Goal: Transaction & Acquisition: Purchase product/service

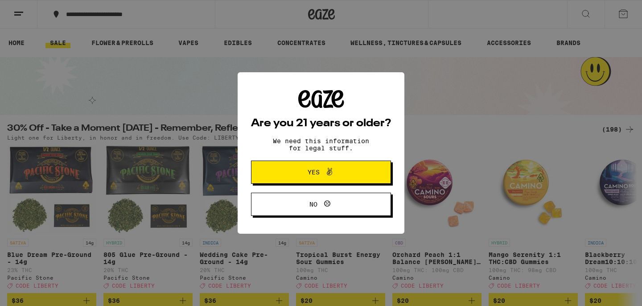
click at [341, 176] on span "Yes" at bounding box center [321, 172] width 68 height 12
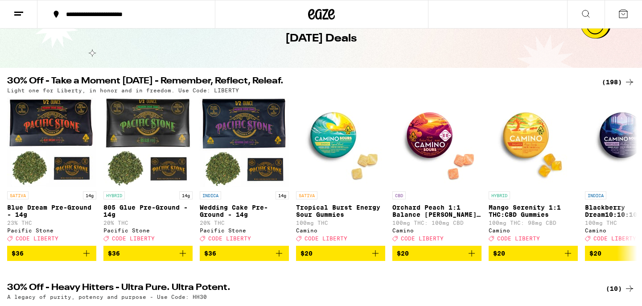
scroll to position [48, 0]
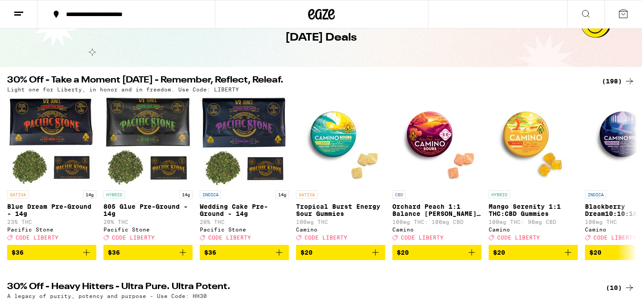
click at [623, 81] on div "(198)" at bounding box center [618, 81] width 33 height 11
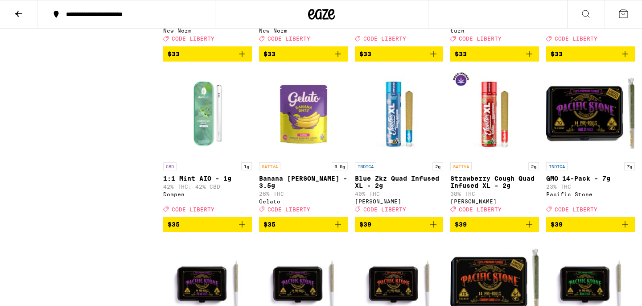
scroll to position [4987, 0]
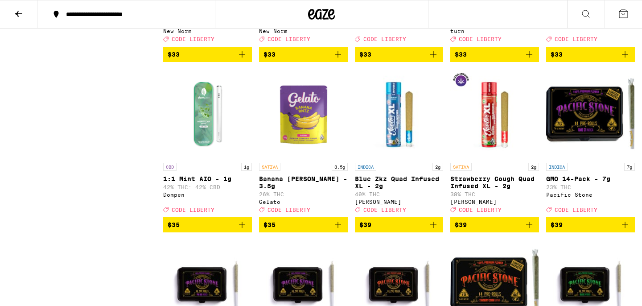
click at [625, 58] on icon "Add to bag" at bounding box center [625, 54] width 6 height 6
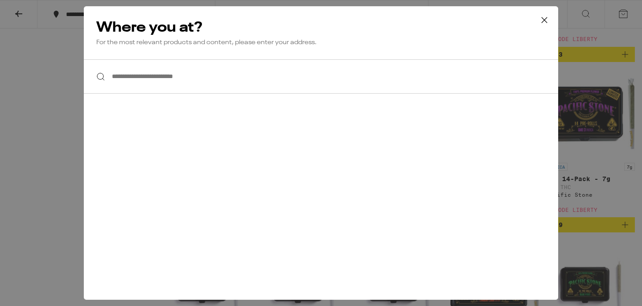
click at [221, 80] on input "**********" at bounding box center [321, 76] width 474 height 34
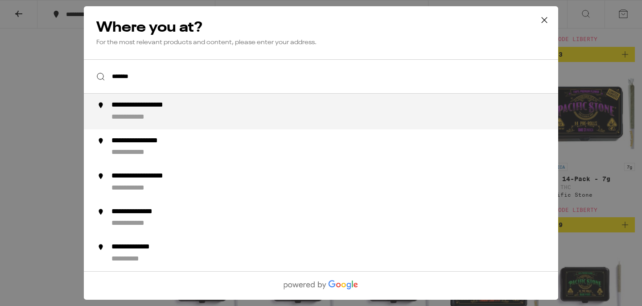
click at [205, 119] on div "**********" at bounding box center [338, 111] width 455 height 21
type input "**********"
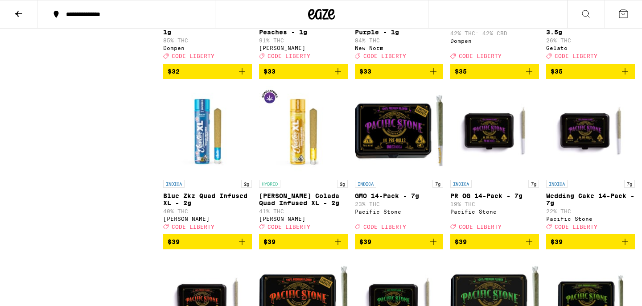
scroll to position [4294, 0]
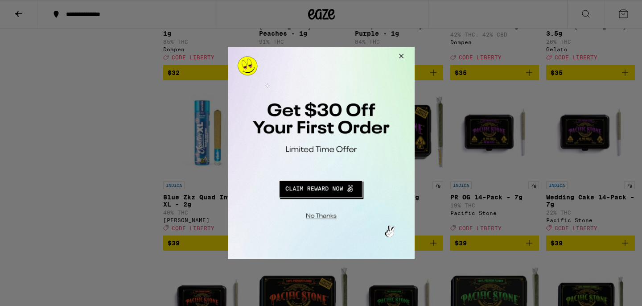
click at [399, 55] on button "Close Modal" at bounding box center [399, 57] width 24 height 21
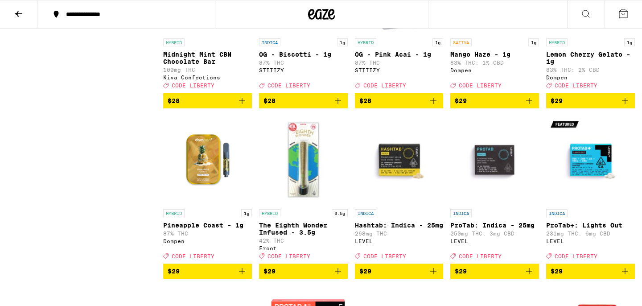
scroll to position [3589, 0]
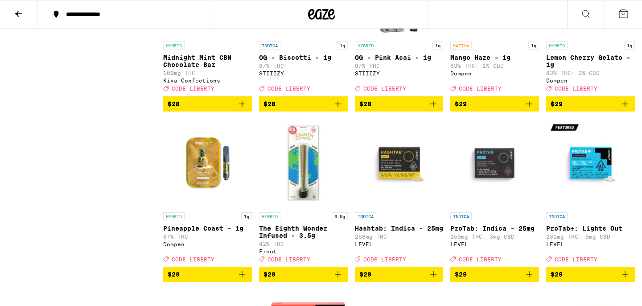
click at [626, 11] on icon at bounding box center [623, 13] width 11 height 11
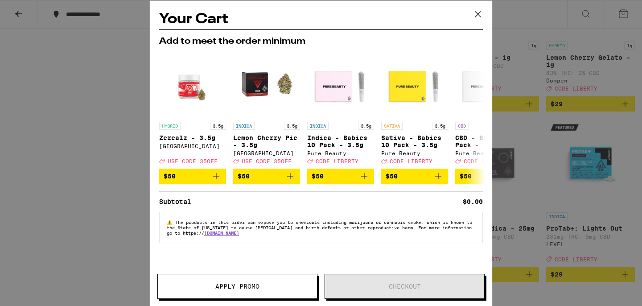
click at [479, 8] on icon at bounding box center [477, 14] width 13 height 13
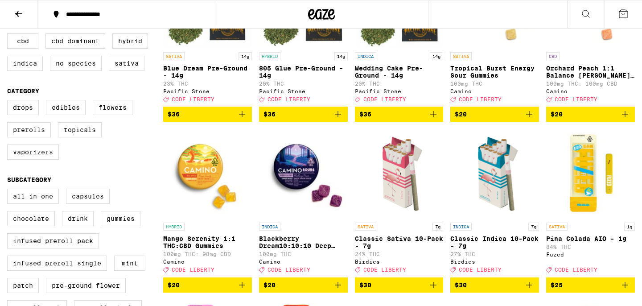
scroll to position [165, 0]
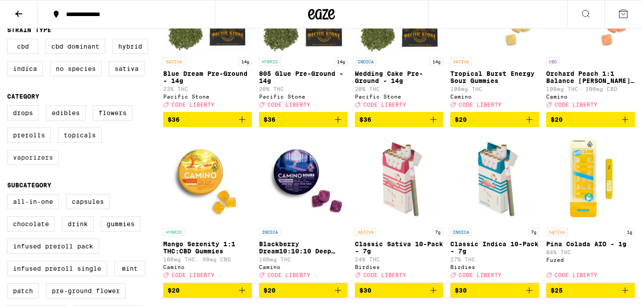
click at [43, 165] on label "Vaporizers" at bounding box center [33, 157] width 52 height 15
click at [9, 107] on input "Vaporizers" at bounding box center [9, 107] width 0 height 0
checkbox input "true"
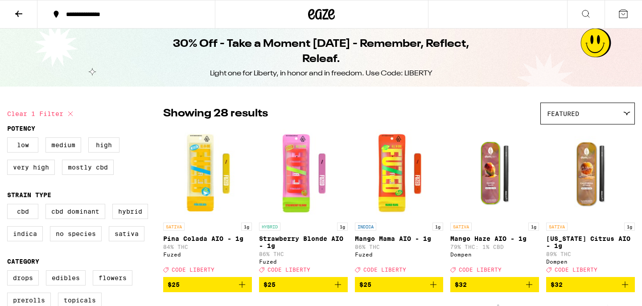
click at [114, 12] on div "**********" at bounding box center [132, 14] width 140 height 6
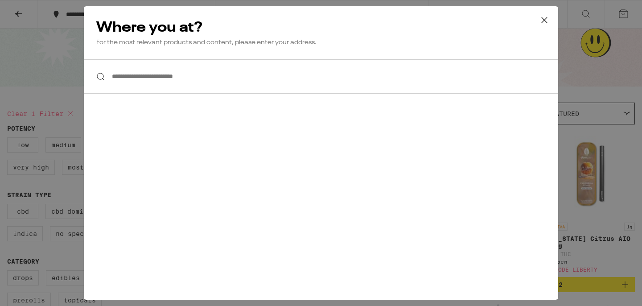
click at [129, 75] on input "**********" at bounding box center [321, 76] width 474 height 34
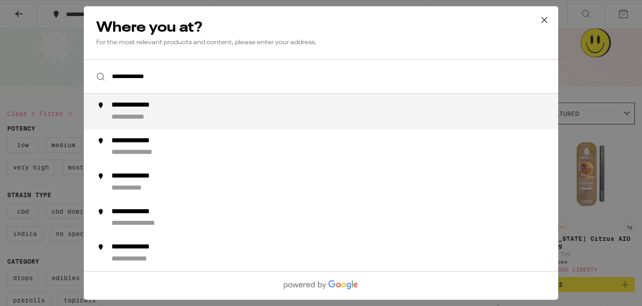
click at [173, 112] on div "**********" at bounding box center [338, 111] width 455 height 21
type input "**********"
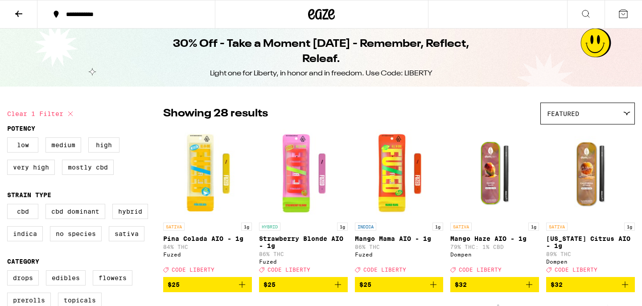
click at [324, 19] on icon at bounding box center [321, 14] width 13 height 11
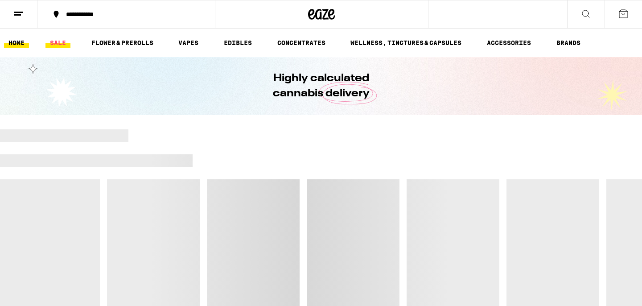
click at [50, 42] on link "SALE" at bounding box center [57, 42] width 25 height 11
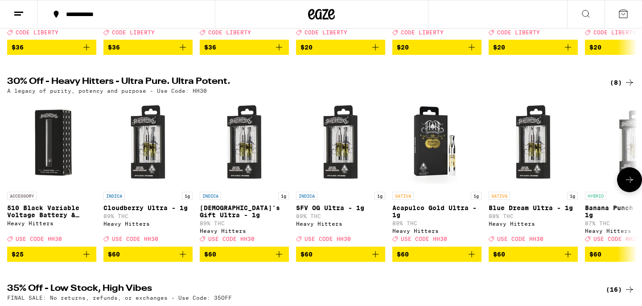
scroll to position [285, 0]
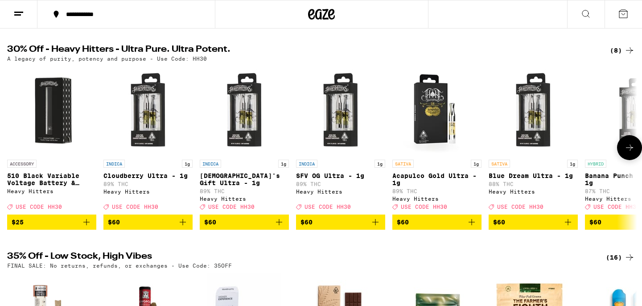
click at [629, 153] on icon at bounding box center [629, 147] width 11 height 11
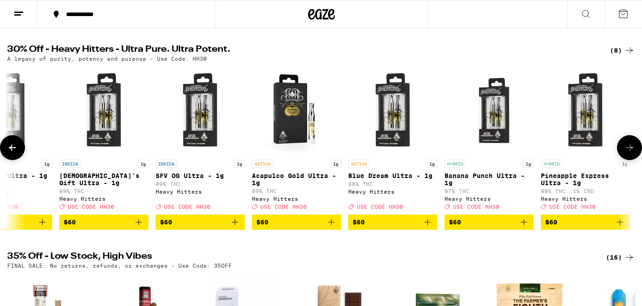
scroll to position [0, 143]
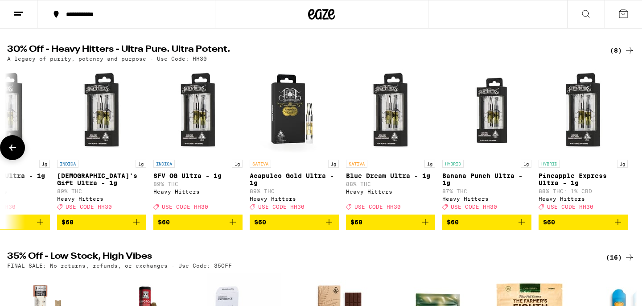
click at [629, 160] on div at bounding box center [629, 147] width 25 height 25
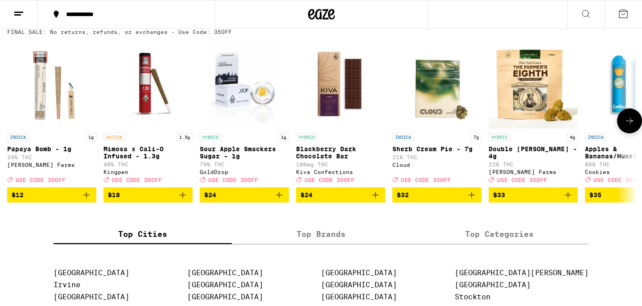
scroll to position [503, 0]
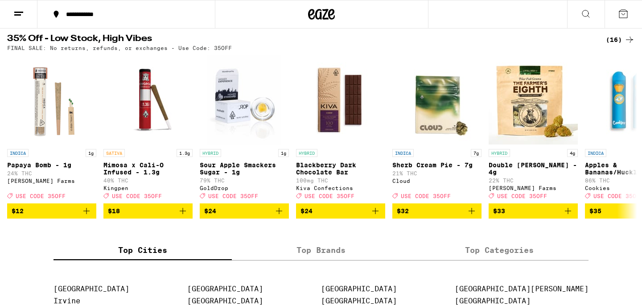
click at [616, 45] on div "(16)" at bounding box center [620, 39] width 29 height 11
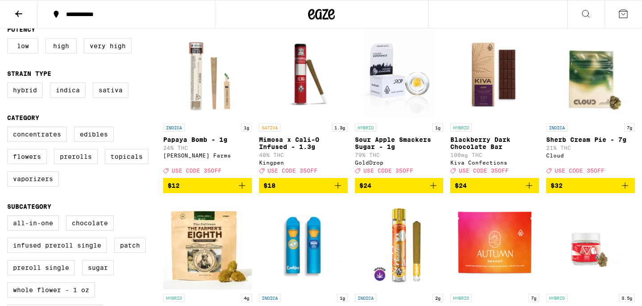
scroll to position [103, 0]
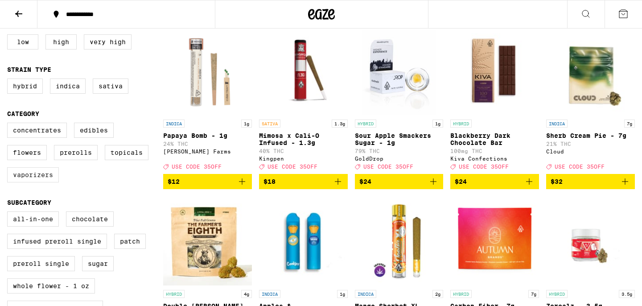
click at [45, 180] on label "Vaporizers" at bounding box center [33, 174] width 52 height 15
click at [9, 124] on input "Vaporizers" at bounding box center [9, 124] width 0 height 0
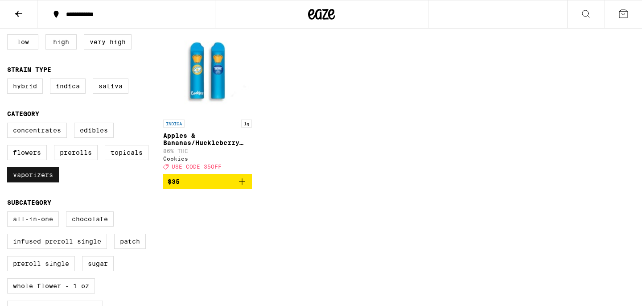
click at [45, 180] on label "Vaporizers" at bounding box center [33, 174] width 52 height 15
click at [9, 124] on input "Vaporizers" at bounding box center [9, 124] width 0 height 0
checkbox input "false"
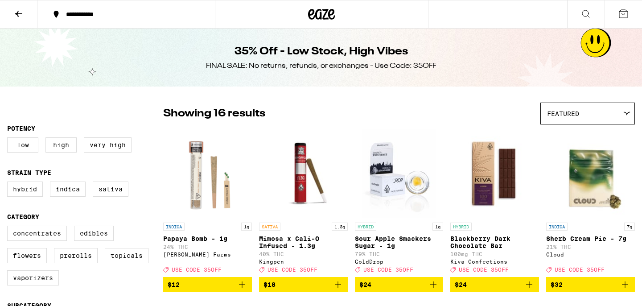
click at [21, 12] on icon at bounding box center [18, 13] width 11 height 11
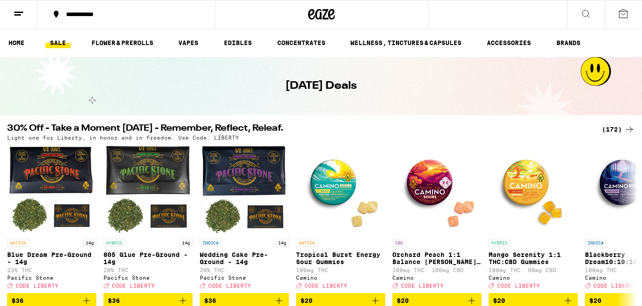
click at [616, 129] on div "(172)" at bounding box center [618, 129] width 33 height 11
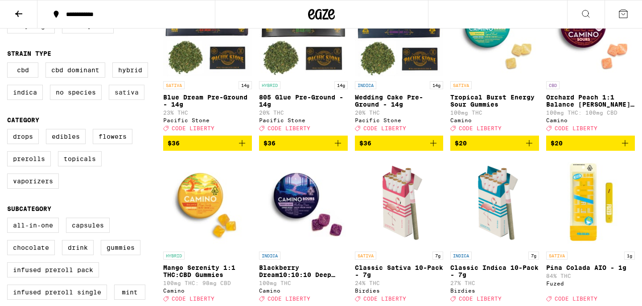
scroll to position [144, 0]
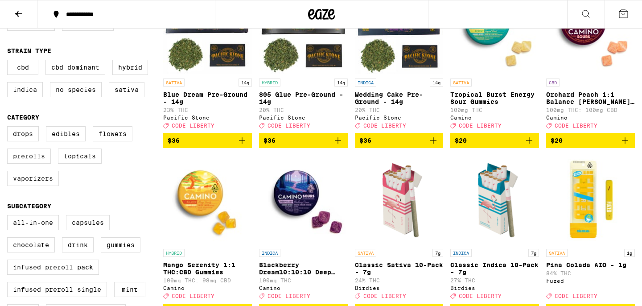
click at [39, 186] on label "Vaporizers" at bounding box center [33, 178] width 52 height 15
click at [9, 128] on input "Vaporizers" at bounding box center [9, 127] width 0 height 0
checkbox input "true"
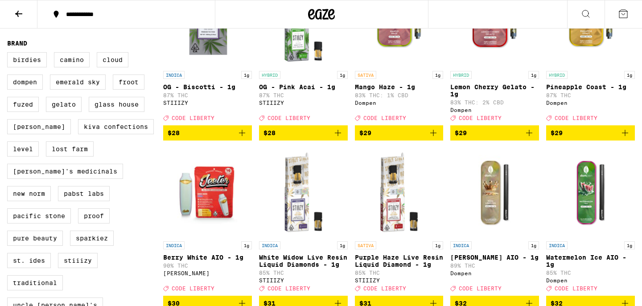
scroll to position [664, 0]
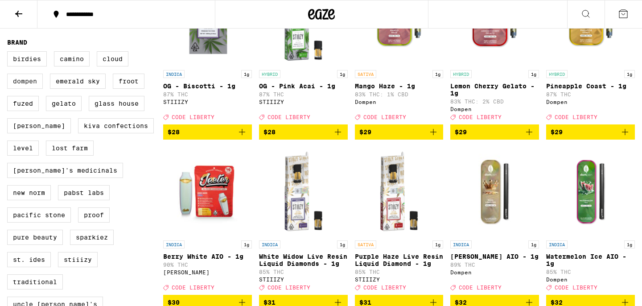
click at [37, 89] on label "Dompen" at bounding box center [25, 81] width 36 height 15
click at [9, 53] on input "Dompen" at bounding box center [9, 53] width 0 height 0
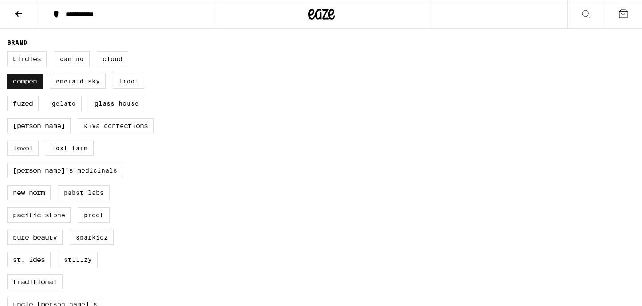
click at [14, 89] on label "Dompen" at bounding box center [25, 81] width 36 height 15
click at [9, 53] on input "Dompen" at bounding box center [9, 53] width 0 height 0
checkbox input "false"
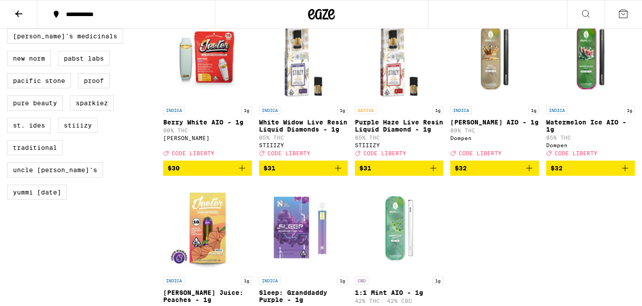
scroll to position [796, 0]
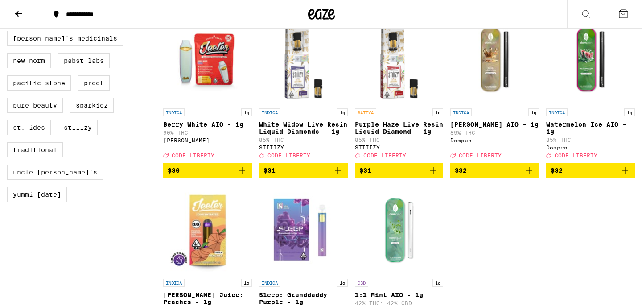
click at [625, 176] on icon "Add to bag" at bounding box center [625, 170] width 11 height 11
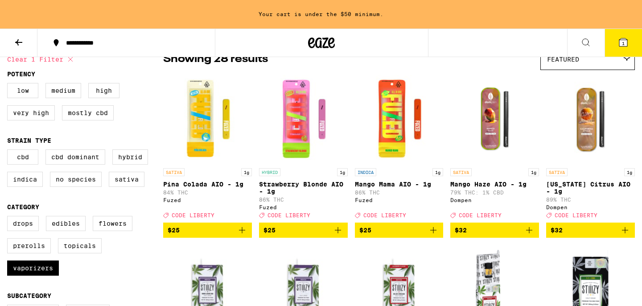
scroll to position [84, 0]
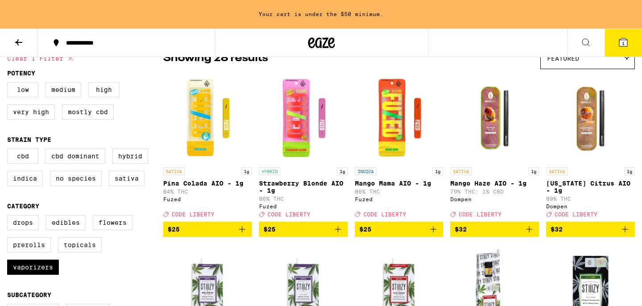
click at [529, 232] on icon "Add to bag" at bounding box center [529, 229] width 6 height 6
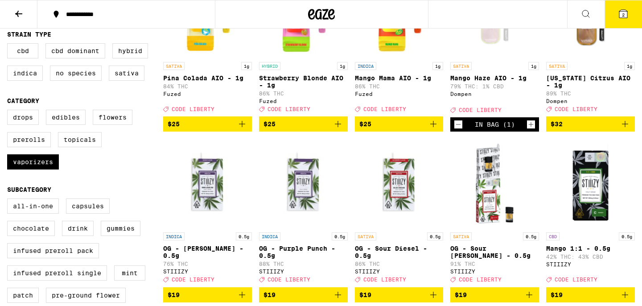
scroll to position [162, 0]
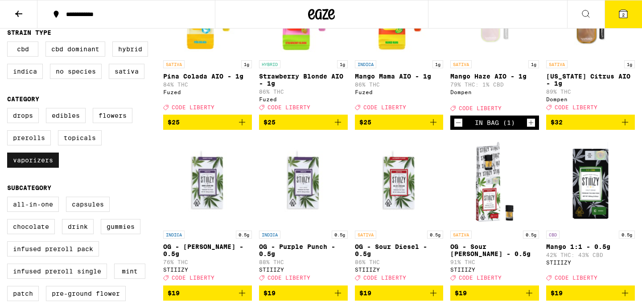
click at [33, 168] on label "Vaporizers" at bounding box center [33, 159] width 52 height 15
click at [9, 110] on input "Vaporizers" at bounding box center [9, 109] width 0 height 0
checkbox input "false"
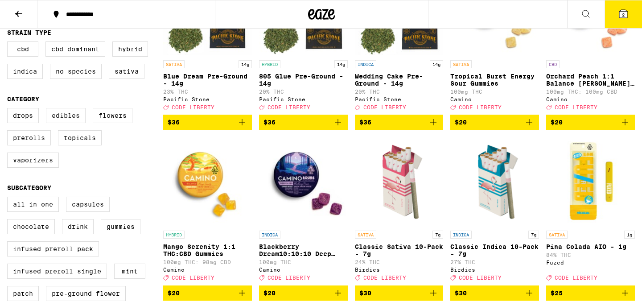
click at [74, 120] on label "Edibles" at bounding box center [66, 115] width 40 height 15
click at [9, 110] on input "Edibles" at bounding box center [9, 109] width 0 height 0
checkbox input "true"
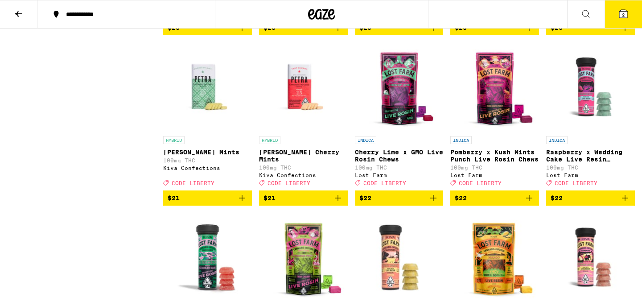
scroll to position [1794, 0]
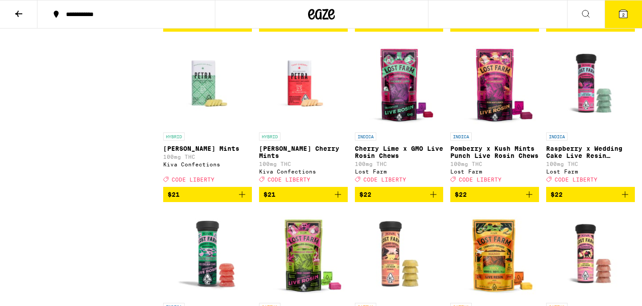
click at [241, 200] on icon "Add to bag" at bounding box center [242, 194] width 11 height 11
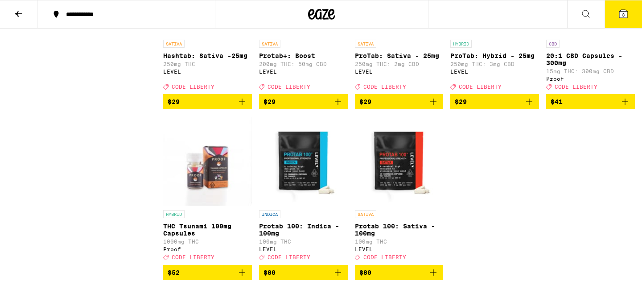
scroll to position [2737, 0]
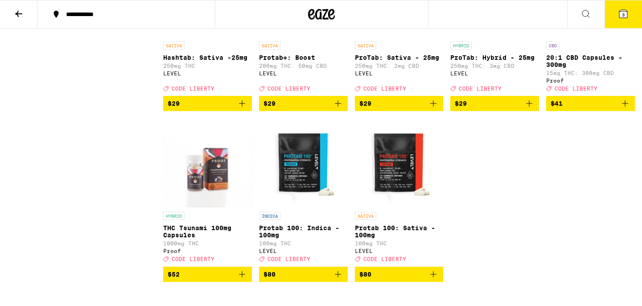
click at [527, 109] on icon "Add to bag" at bounding box center [529, 103] width 11 height 11
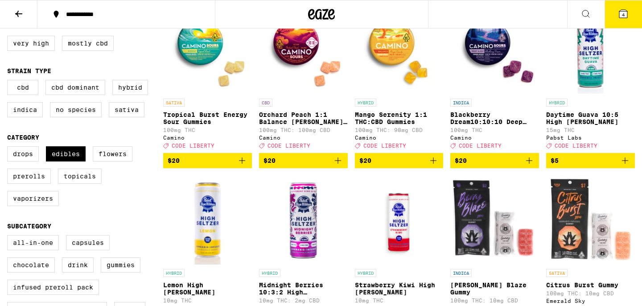
scroll to position [0, 0]
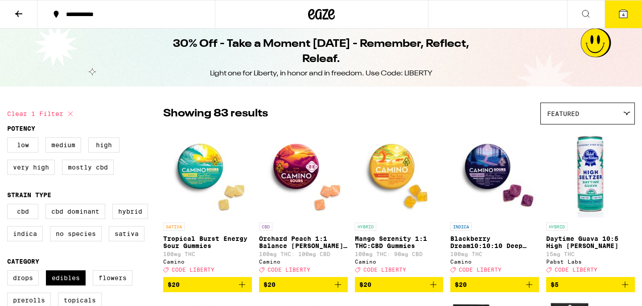
click at [623, 10] on icon at bounding box center [623, 14] width 8 height 8
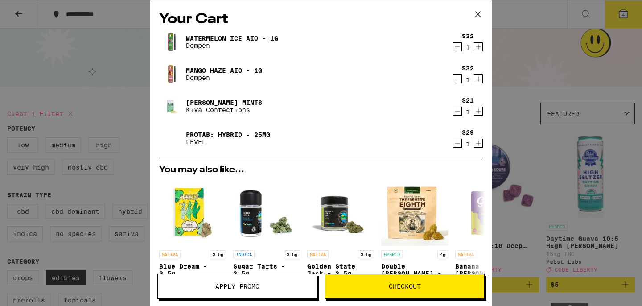
scroll to position [114, 0]
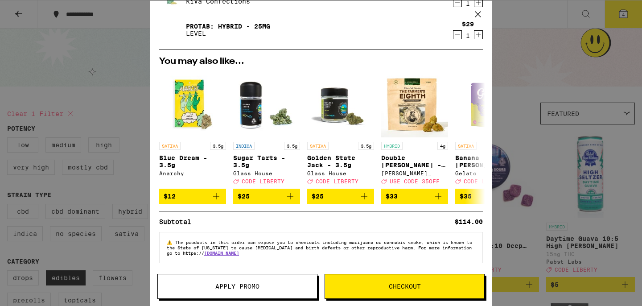
click at [254, 283] on span "Apply Promo" at bounding box center [237, 286] width 44 height 6
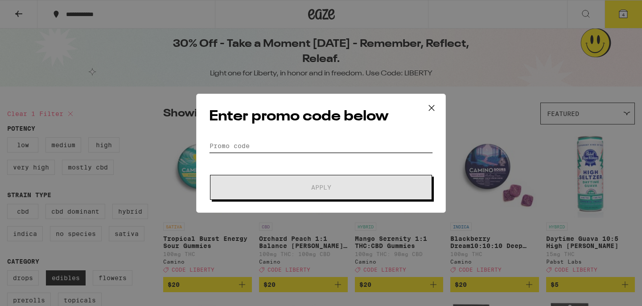
click at [230, 148] on input "Promo Code" at bounding box center [321, 145] width 224 height 13
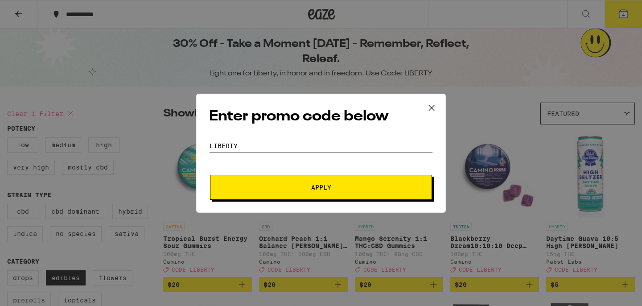
type input "LIBERTY"
click at [320, 184] on span "Apply" at bounding box center [321, 187] width 20 height 6
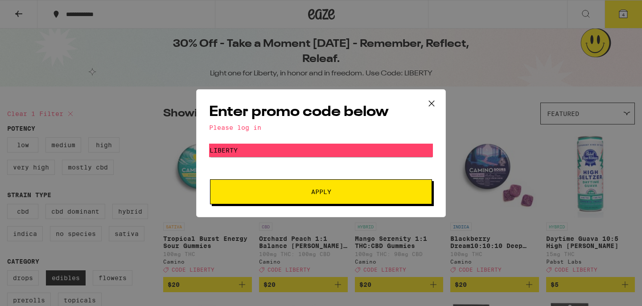
click at [288, 137] on div "Enter promo code below Please log in Promo Code LIBERTY Apply" at bounding box center [321, 153] width 250 height 128
click at [429, 102] on icon at bounding box center [431, 103] width 13 height 13
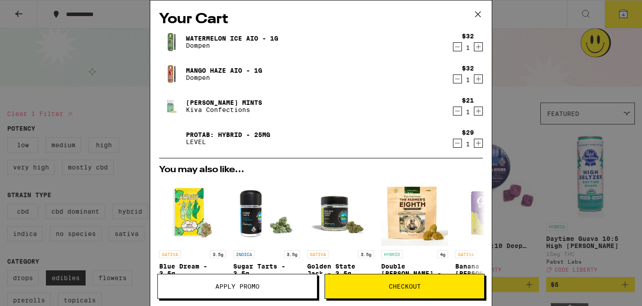
scroll to position [114, 0]
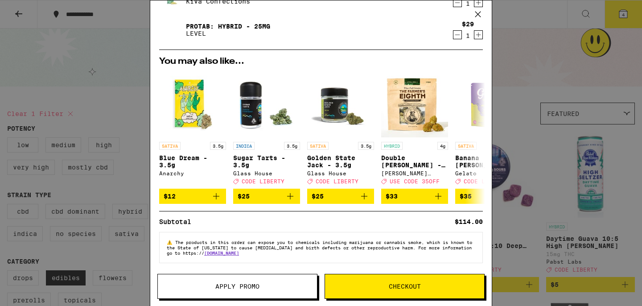
click at [389, 283] on span "Checkout" at bounding box center [405, 286] width 32 height 6
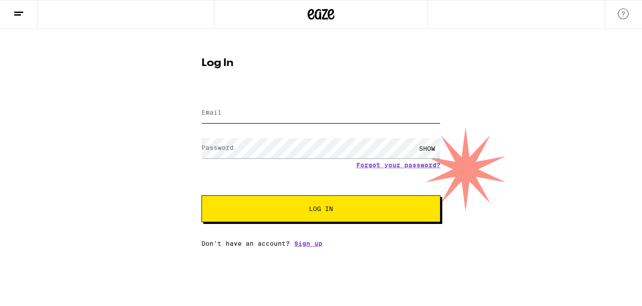
click at [232, 116] on input "Email" at bounding box center [320, 113] width 239 height 20
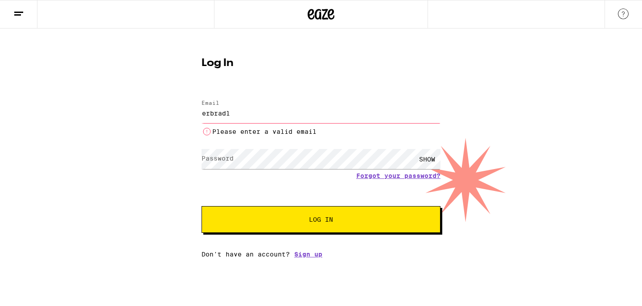
type input "[EMAIL_ADDRESS][DOMAIN_NAME]"
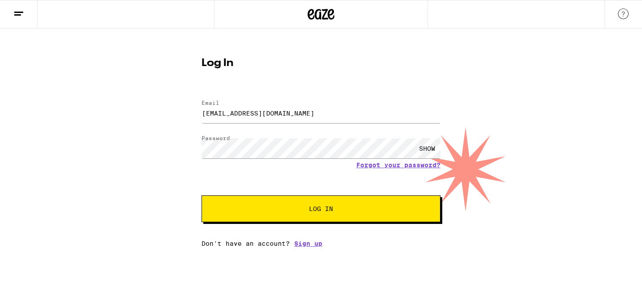
click at [354, 206] on span "Log In" at bounding box center [321, 208] width 167 height 6
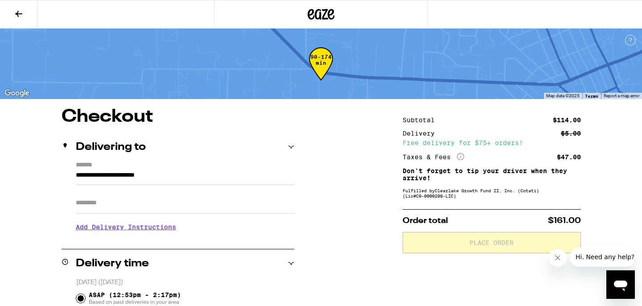
click at [316, 11] on icon at bounding box center [321, 14] width 13 height 11
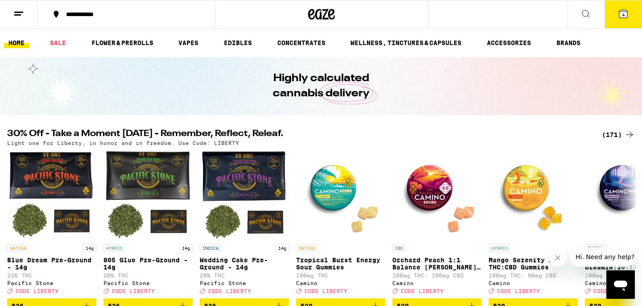
click at [629, 14] on button "4" at bounding box center [622, 14] width 37 height 28
click at [616, 15] on button "4" at bounding box center [622, 14] width 37 height 28
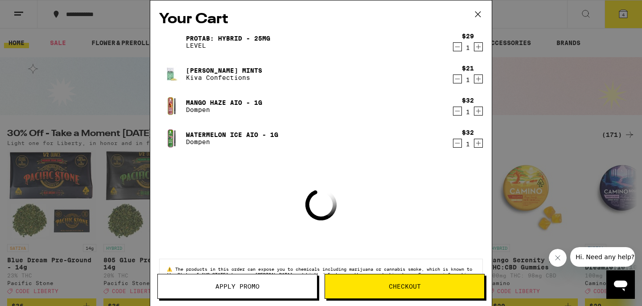
click at [247, 283] on span "Apply Promo" at bounding box center [237, 286] width 44 height 6
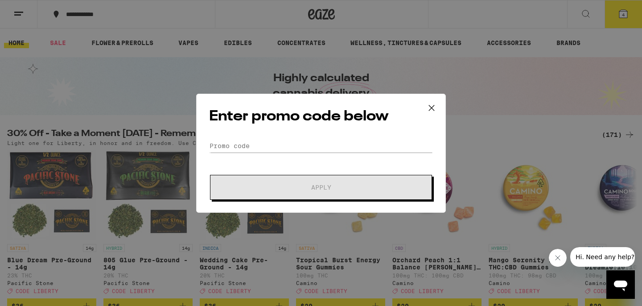
click at [246, 136] on div "Enter promo code below Promo Code Apply" at bounding box center [321, 153] width 250 height 119
click at [246, 144] on input "Promo Code" at bounding box center [321, 145] width 224 height 13
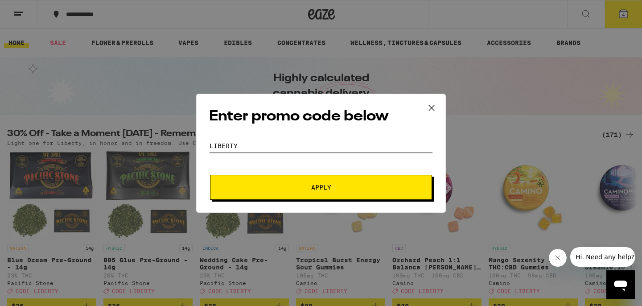
type input "LIBERTY"
click at [399, 181] on button "Apply" at bounding box center [321, 187] width 222 height 25
